Goal: Transaction & Acquisition: Obtain resource

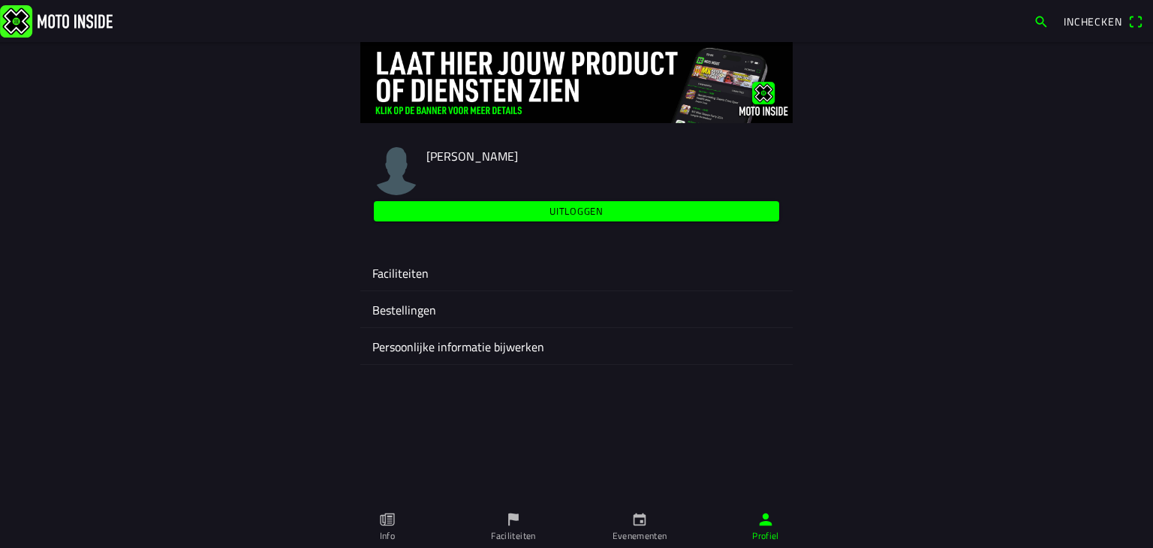
click at [639, 521] on ion-label "Evenementen" at bounding box center [640, 536] width 55 height 14
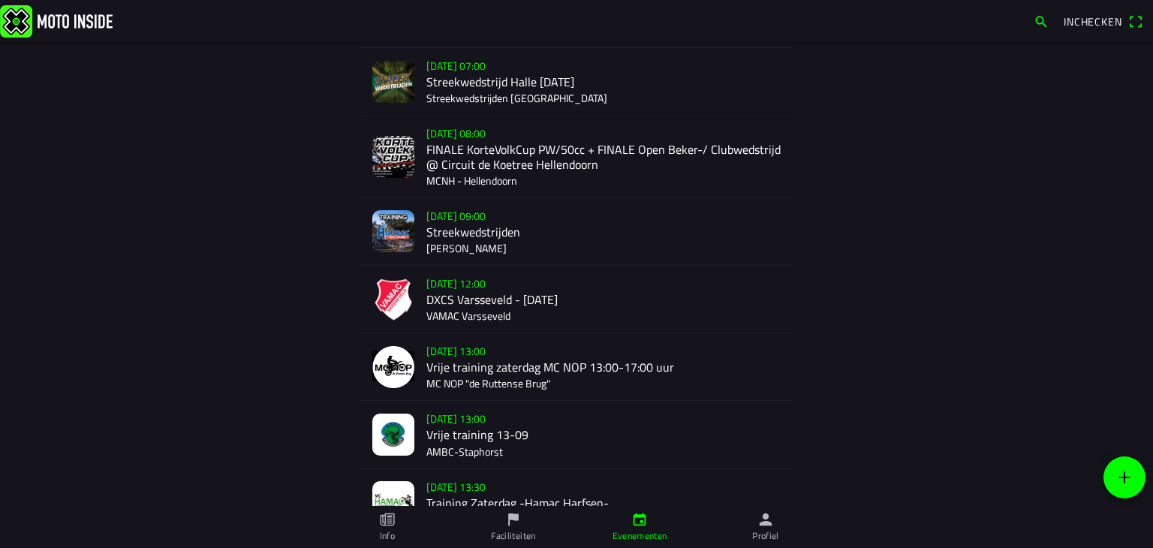
scroll to position [300, 0]
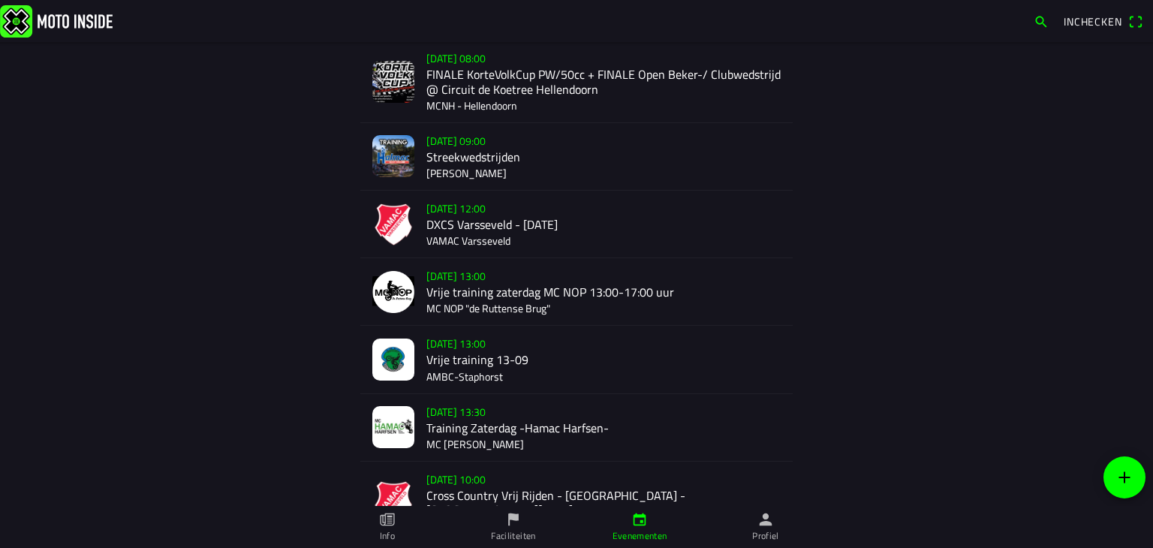
click at [486, 228] on div "[DATE] 12:00 DXCS Varsseveld - [DATE] VAMAC Varsseveld" at bounding box center [604, 224] width 354 height 67
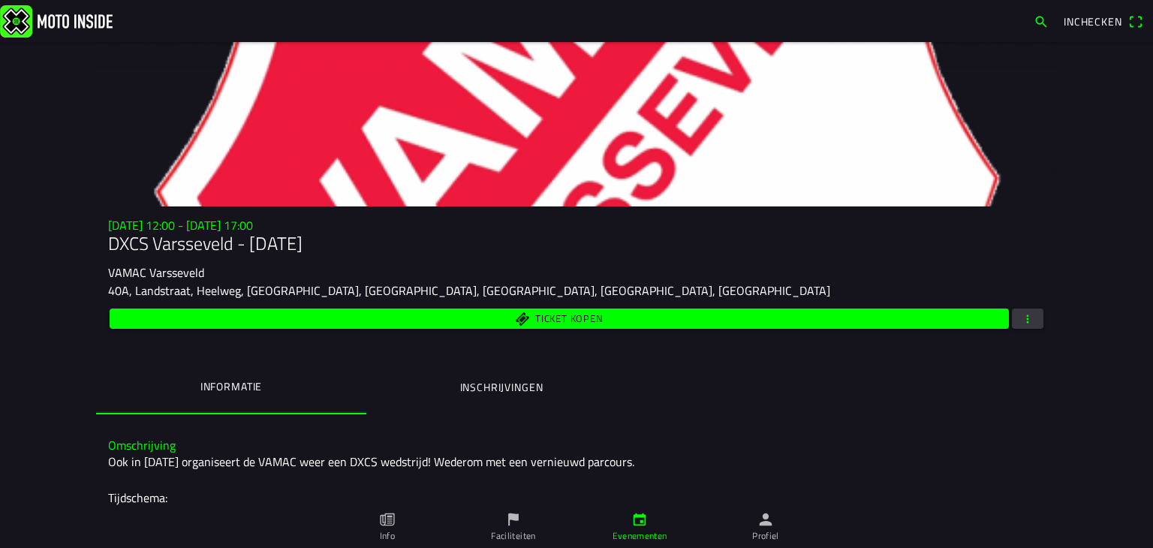
click at [1027, 320] on span "button" at bounding box center [1028, 319] width 14 height 20
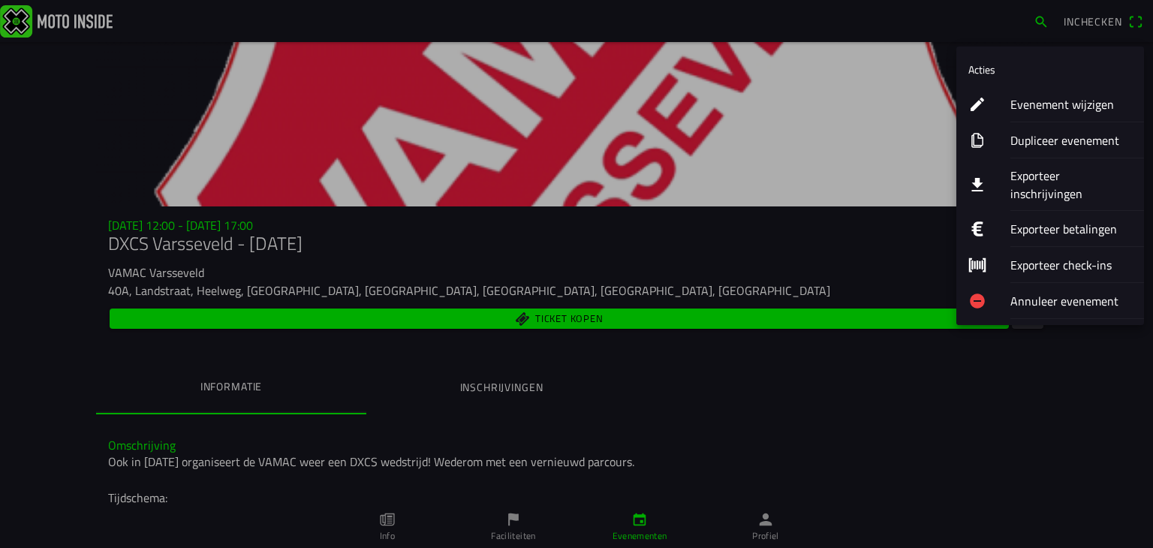
click at [1012, 175] on ion-label "Exporteer inschrijvingen" at bounding box center [1072, 185] width 122 height 36
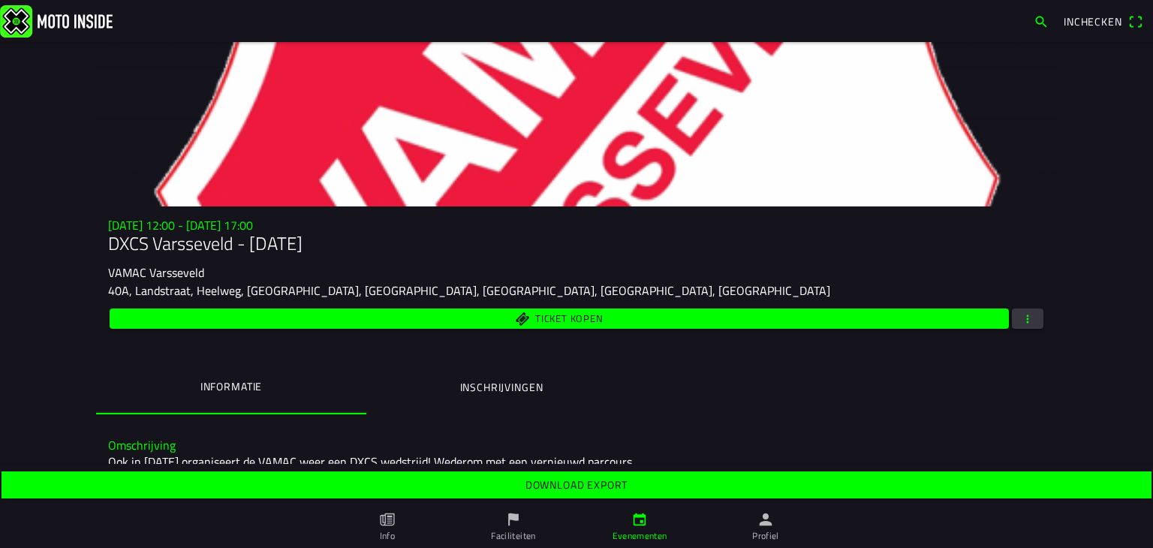
click at [0, 0] on slot "Download export" at bounding box center [0, 0] width 0 height 0
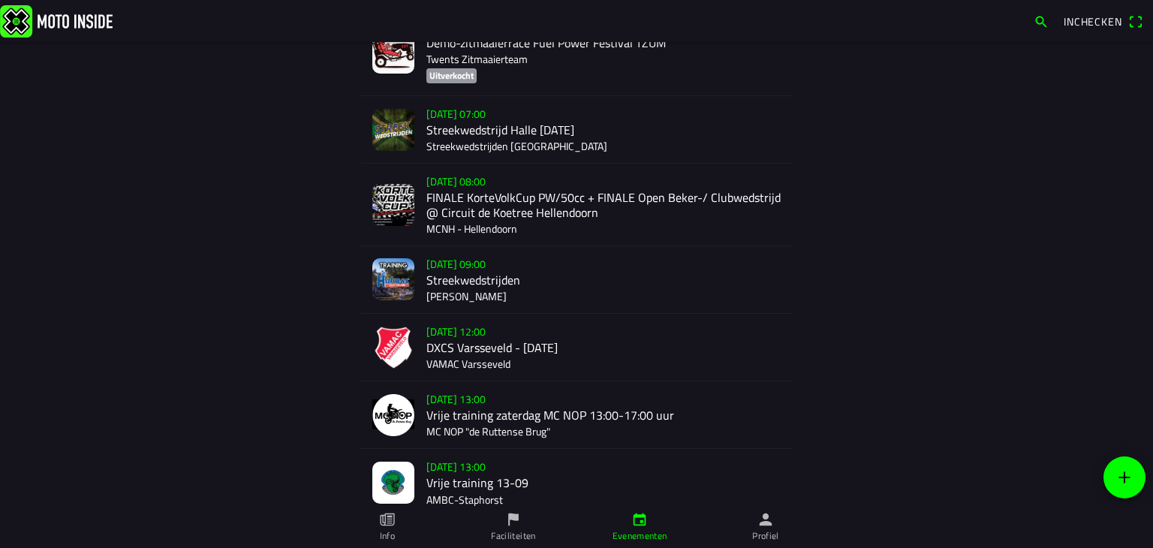
scroll to position [300, 0]
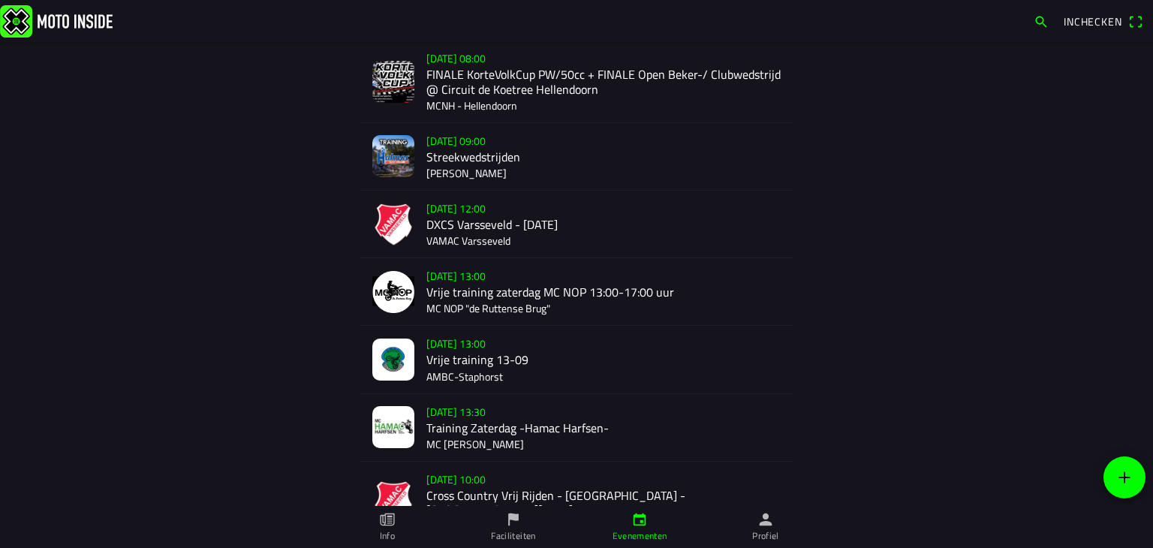
click at [449, 496] on div "[DATE] 10:00 Cross Country Vrij Rijden - [GEOGRAPHIC_DATA] - [GEOGRAPHIC_DATA][…" at bounding box center [604, 502] width 354 height 81
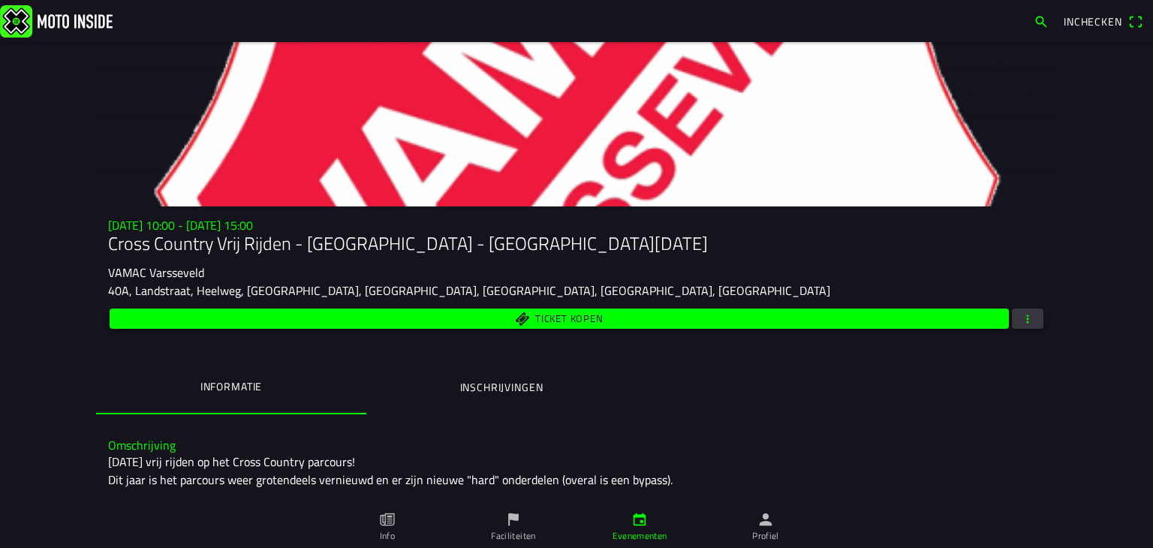
click at [1022, 317] on span "button" at bounding box center [1028, 319] width 14 height 20
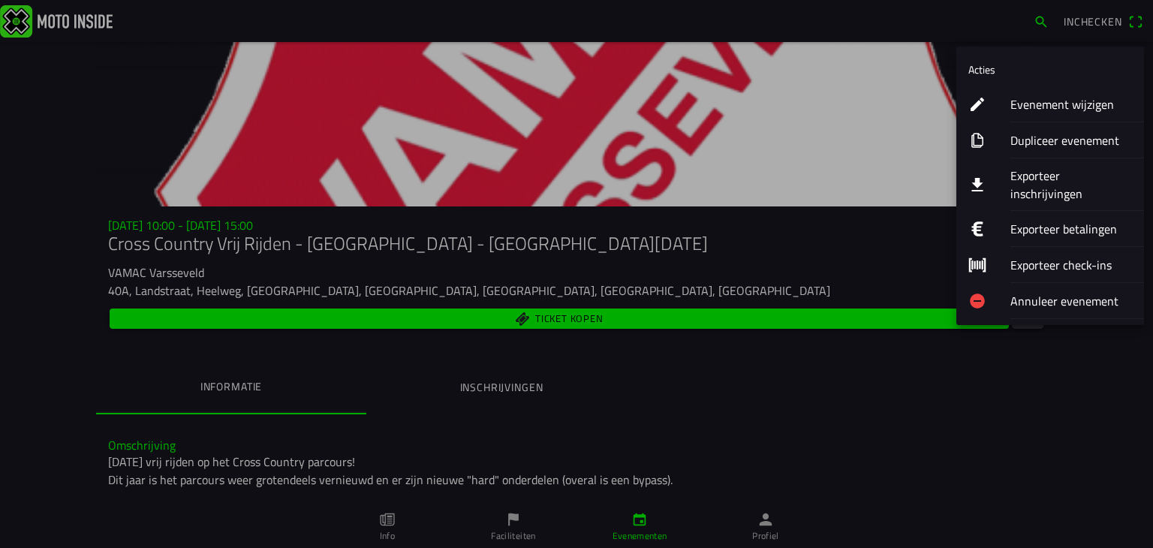
click at [1034, 178] on ion-label "Exporteer inschrijvingen" at bounding box center [1072, 185] width 122 height 36
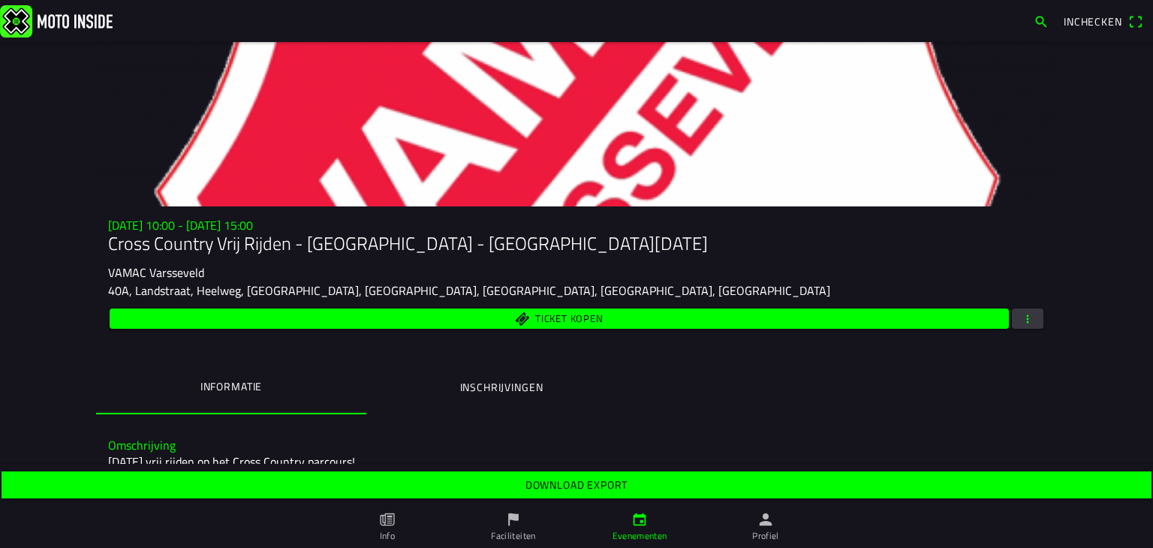
click at [634, 487] on span "Download export" at bounding box center [576, 485] width 1127 height 27
